Goal: Task Accomplishment & Management: Complete application form

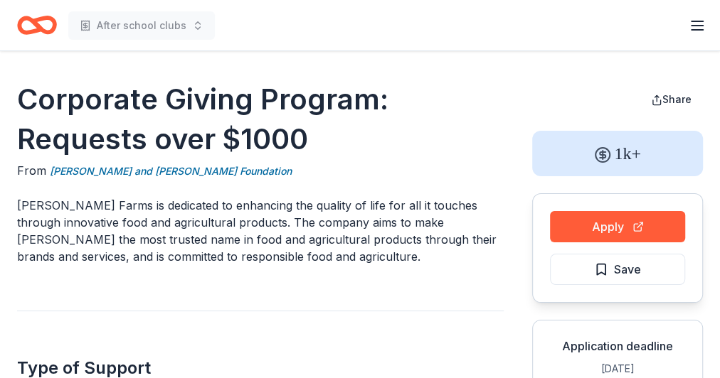
drag, startPoint x: 30, startPoint y: 92, endPoint x: 364, endPoint y: 143, distance: 338.0
click at [364, 143] on h1 "Corporate Giving Program: Requests over $1000" at bounding box center [260, 120] width 486 height 80
drag, startPoint x: 294, startPoint y: 174, endPoint x: 362, endPoint y: 190, distance: 70.0
drag, startPoint x: 269, startPoint y: 178, endPoint x: 108, endPoint y: 174, distance: 160.7
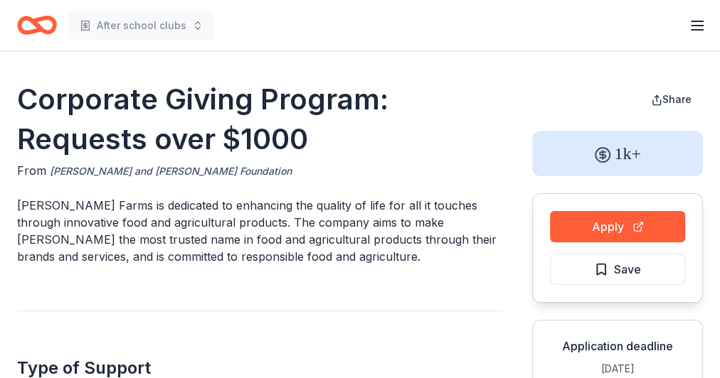
click at [107, 178] on div "From [PERSON_NAME] and [PERSON_NAME] Foundation" at bounding box center [260, 171] width 486 height 18
click at [110, 172] on link "[PERSON_NAME] and [PERSON_NAME] Foundation" at bounding box center [171, 171] width 242 height 17
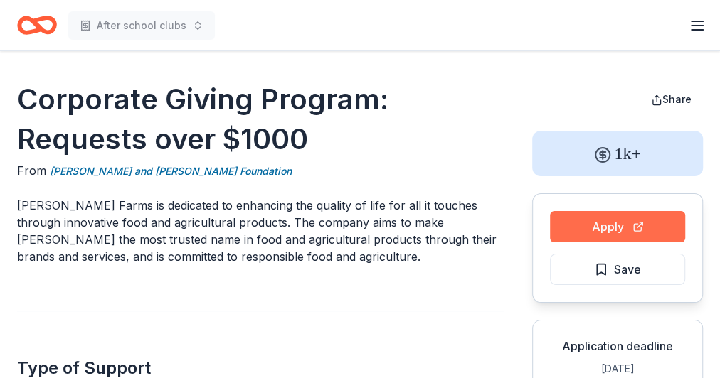
click at [579, 222] on button "Apply" at bounding box center [617, 226] width 135 height 31
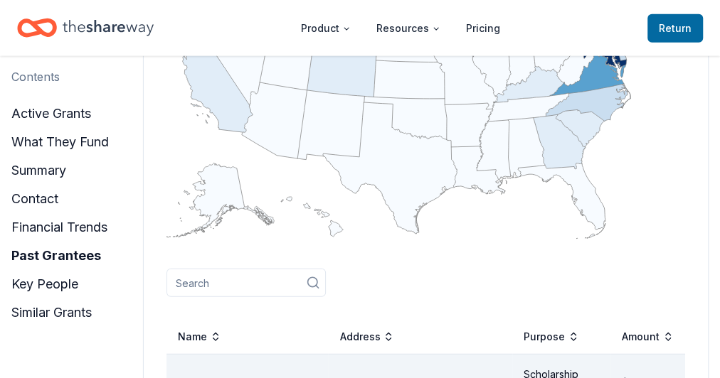
scroll to position [1820, 0]
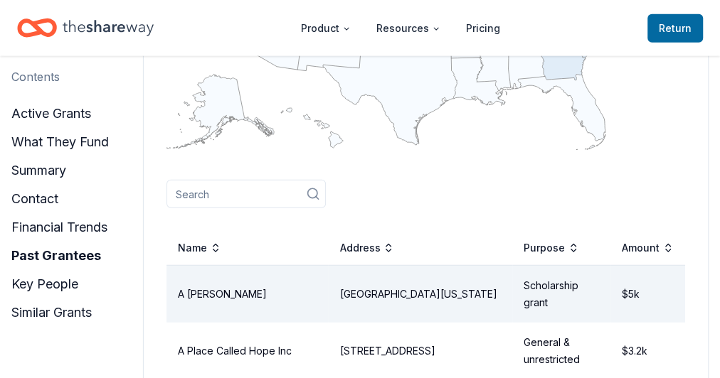
click at [210, 180] on input at bounding box center [245, 194] width 159 height 28
type input "dallas"
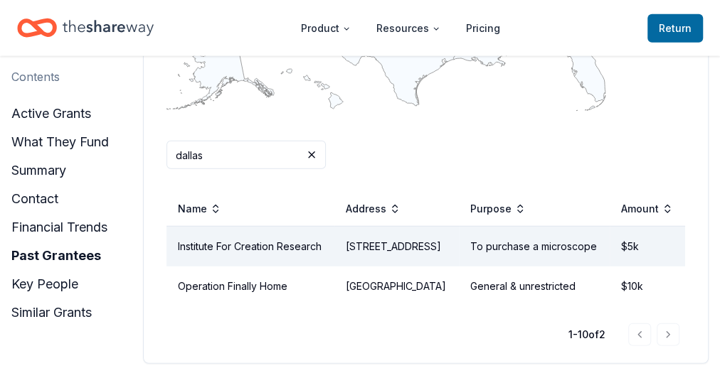
scroll to position [1877, 0]
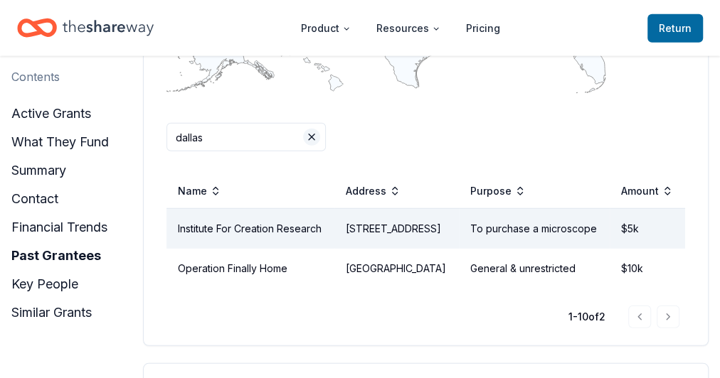
click at [320, 129] on button at bounding box center [311, 137] width 17 height 17
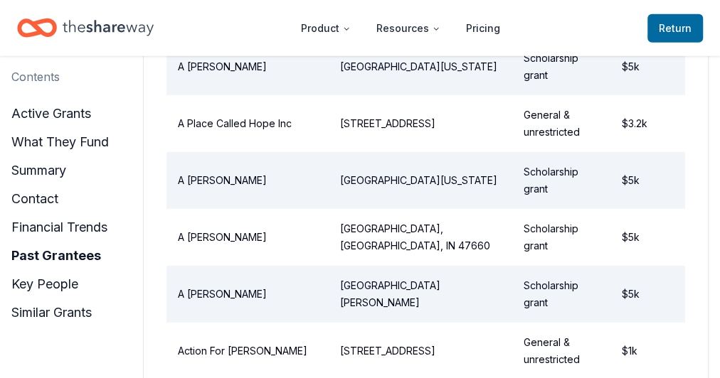
scroll to position [1763, 0]
